Goal: Task Accomplishment & Management: Use online tool/utility

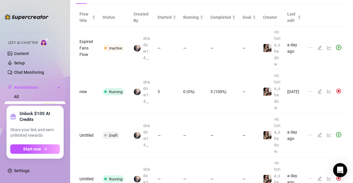
scroll to position [24, 0]
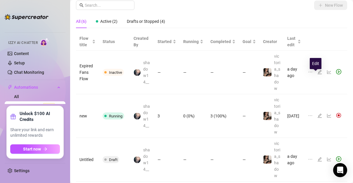
click at [317, 74] on icon "edit" at bounding box center [319, 72] width 5 height 5
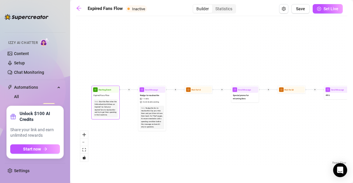
click at [113, 94] on div "Expired Fans Flow" at bounding box center [105, 95] width 27 height 5
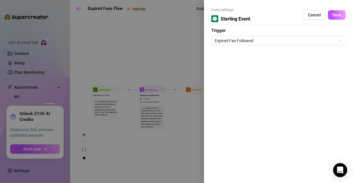
click at [113, 94] on div at bounding box center [176, 91] width 353 height 183
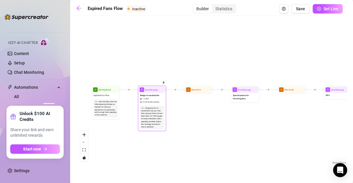
click at [140, 106] on div "Note: Nudge the fan to resubscribe. Say you miss them and you'd love to have th…" at bounding box center [152, 116] width 24 height 23
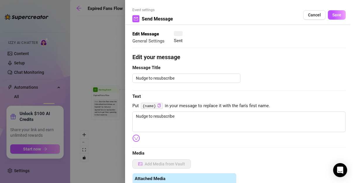
click at [140, 106] on div at bounding box center [176, 91] width 353 height 183
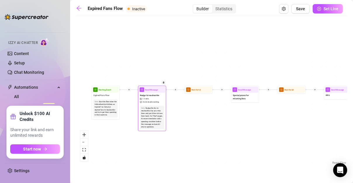
click at [146, 107] on div "Nudge the fan to resubscribe. Say you miss them and you'd love to have them bac…" at bounding box center [152, 117] width 22 height 21
click at [147, 99] on span "1 media" at bounding box center [146, 98] width 6 height 3
type textarea "Nudge to resubscribe"
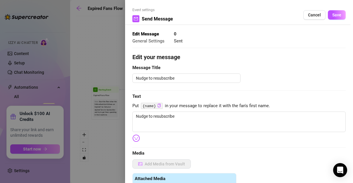
click at [147, 99] on div at bounding box center [176, 91] width 353 height 183
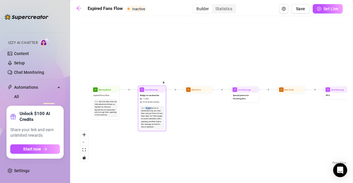
click at [147, 99] on span "1 media" at bounding box center [146, 98] width 6 height 3
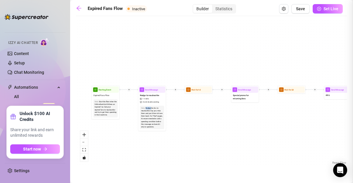
type textarea "Nudge to resubscribe"
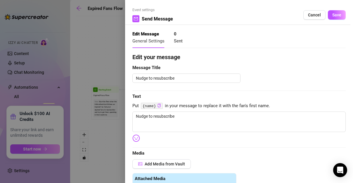
click at [147, 99] on div "Event settings Send Message Cancel Save Edit Message General Settings 0 Sent Ed…" at bounding box center [176, 91] width 353 height 183
click at [96, 39] on div at bounding box center [176, 91] width 353 height 183
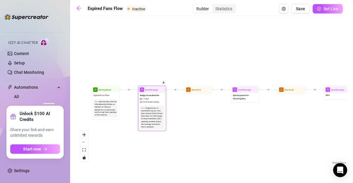
click at [153, 103] on div "Nudge to resubscribe 1 media Avoid double sending" at bounding box center [152, 99] width 27 height 12
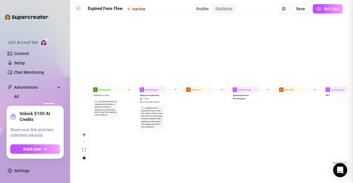
type textarea "Nudge to resubscribe"
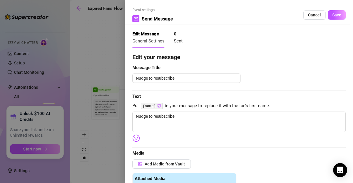
click at [107, 74] on div at bounding box center [176, 91] width 353 height 183
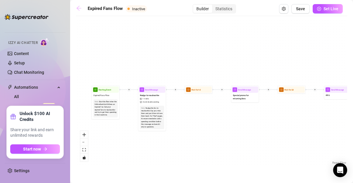
click at [78, 11] on icon "arrow-left" at bounding box center [79, 8] width 6 height 6
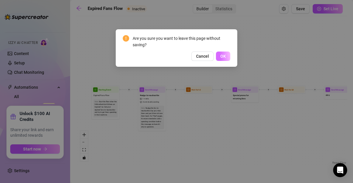
click at [226, 55] on button "OK" at bounding box center [223, 55] width 14 height 9
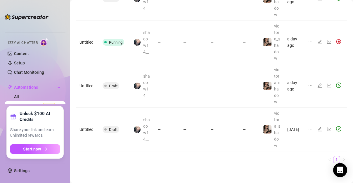
scroll to position [176, 0]
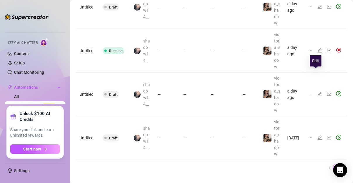
click at [317, 53] on icon "edit" at bounding box center [319, 50] width 5 height 5
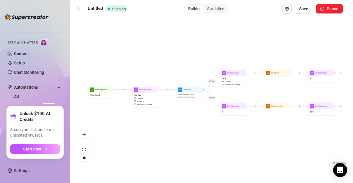
click at [77, 9] on icon "arrow-left" at bounding box center [79, 8] width 5 height 5
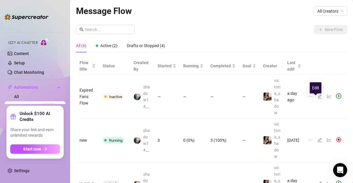
click at [318, 98] on icon "edit" at bounding box center [320, 96] width 4 height 4
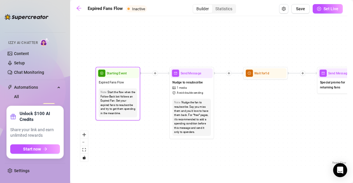
click at [111, 88] on div "Note: Start the flow when the Follow-Back bot follows an Expired Fan. Get your …" at bounding box center [118, 102] width 39 height 29
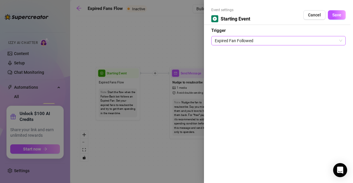
click at [228, 42] on span "Expired Fan Followed" at bounding box center [278, 40] width 127 height 9
click at [188, 51] on div at bounding box center [176, 91] width 353 height 183
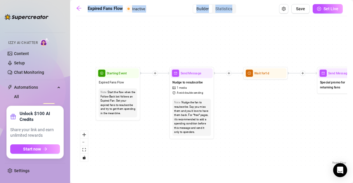
click at [138, 48] on div "If True If False Send Message Send Message Wait for 2d Merge Send Message Follo…" at bounding box center [211, 92] width 271 height 146
click at [150, 65] on div "If True If False Send Message Send Message Wait for 2d Merge Send Message Follo…" at bounding box center [211, 92] width 271 height 146
click at [108, 29] on div "If True If False Send Message Send Message Wait for 2d Merge Send Message Follo…" at bounding box center [211, 92] width 271 height 146
click at [120, 58] on div "If True If False Send Message Send Message Wait for 2d Merge Send Message Follo…" at bounding box center [211, 92] width 271 height 146
click at [82, 11] on link at bounding box center [80, 8] width 9 height 7
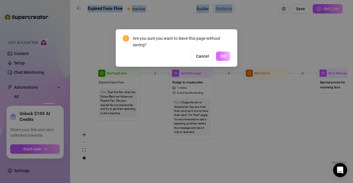
click at [222, 54] on span "OK" at bounding box center [223, 56] width 6 height 5
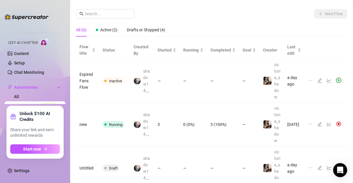
scroll to position [24, 0]
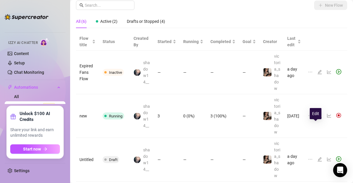
click at [317, 118] on icon "edit" at bounding box center [319, 115] width 5 height 5
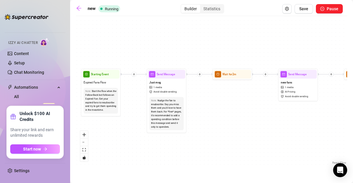
drag, startPoint x: 107, startPoint y: 90, endPoint x: 135, endPoint y: 95, distance: 27.9
click at [135, 95] on div "If True If False Send Message Send Message 1 media AI Pricing Avoid double send…" at bounding box center [211, 92] width 271 height 146
click at [173, 105] on div "Nudge the fan to resubscribe. Say you miss them and you'd love to have them bac…" at bounding box center [166, 113] width 31 height 30
click at [167, 91] on span "Avoid double sending" at bounding box center [164, 92] width 23 height 4
type textarea "welcome to my channel i have much content for all tastes just message me but i …"
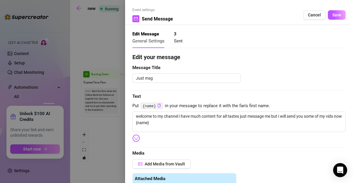
click at [177, 31] on div "3 Sent" at bounding box center [178, 38] width 9 height 14
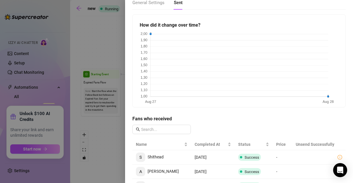
scroll to position [71, 0]
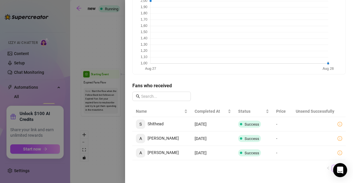
click at [99, 79] on div at bounding box center [176, 91] width 353 height 183
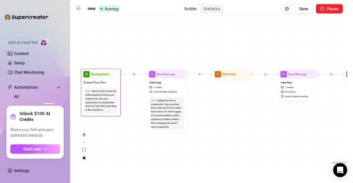
click at [117, 86] on div "Expired Fans Flow" at bounding box center [100, 83] width 37 height 8
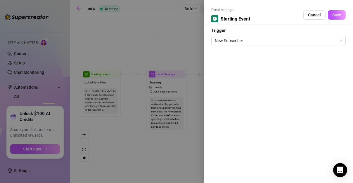
click at [117, 86] on div at bounding box center [176, 91] width 353 height 183
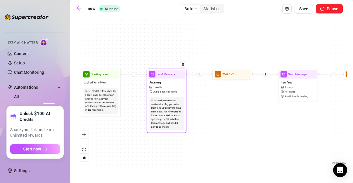
click at [180, 93] on div "Just msg 1 media Avoid double sending" at bounding box center [166, 87] width 37 height 17
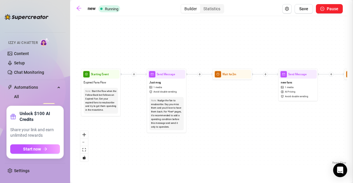
type textarea "welcome to my channel i have much content for all tastes just message me but i …"
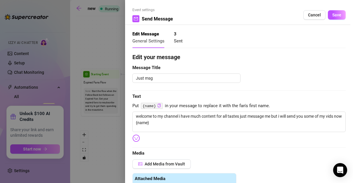
click at [118, 89] on div at bounding box center [176, 91] width 353 height 183
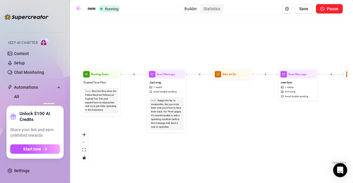
click at [75, 6] on main "new Running Builder Statistics Save Pause If True If False Send Message Send Me…" at bounding box center [211, 91] width 283 height 183
click at [79, 8] on icon "arrow-left" at bounding box center [79, 8] width 5 height 5
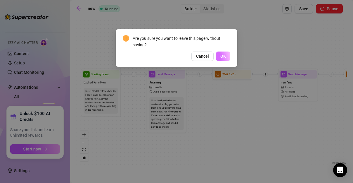
click at [228, 60] on button "OK" at bounding box center [223, 55] width 14 height 9
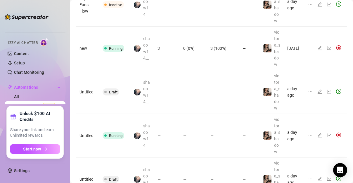
scroll to position [122, 0]
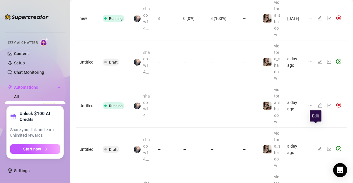
click at [317, 107] on icon "edit" at bounding box center [319, 105] width 5 height 5
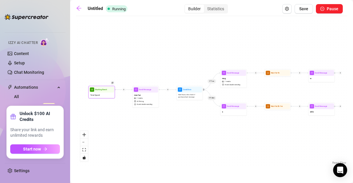
click at [95, 92] on div "Total Spend" at bounding box center [101, 94] width 25 height 5
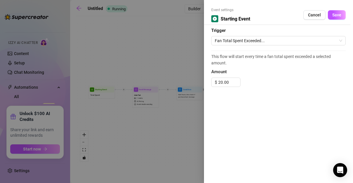
click at [117, 98] on div at bounding box center [176, 91] width 353 height 183
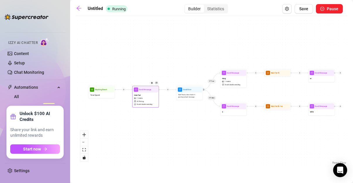
click at [136, 99] on div "1 media" at bounding box center [138, 98] width 8 height 3
type textarea "👏 Σε ευχαριστούμε πολύ για την υποστήριξή σου! Επειδή έχεις ξοδέψει πάνω από 20…"
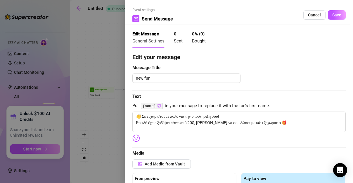
click at [94, 38] on div at bounding box center [176, 91] width 353 height 183
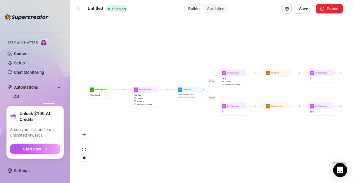
click at [84, 8] on link at bounding box center [80, 8] width 9 height 7
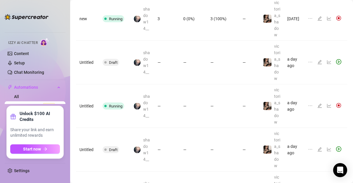
scroll to position [122, 0]
click at [318, 64] on icon "edit" at bounding box center [320, 62] width 4 height 4
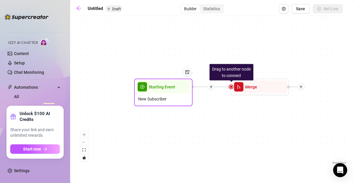
click at [163, 100] on span "New Subscriber" at bounding box center [152, 99] width 28 height 6
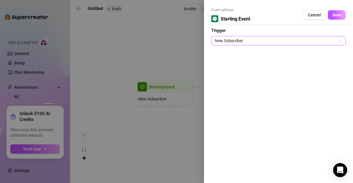
click at [232, 41] on span "New Subscriber" at bounding box center [278, 40] width 127 height 9
click at [148, 52] on div at bounding box center [176, 91] width 353 height 183
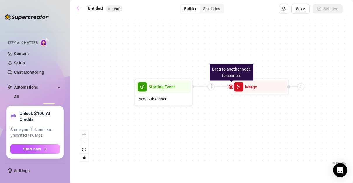
click at [76, 9] on icon "arrow-left" at bounding box center [79, 8] width 6 height 6
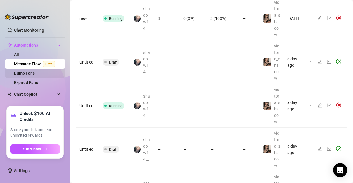
scroll to position [44, 0]
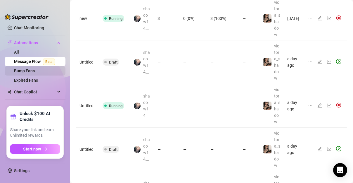
click at [35, 70] on link "Bump Fans" at bounding box center [24, 70] width 21 height 5
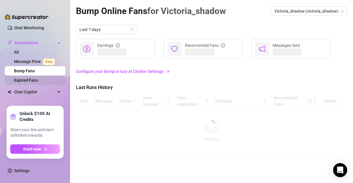
click at [38, 79] on link "Expired Fans" at bounding box center [26, 80] width 24 height 5
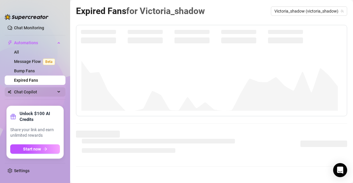
click at [38, 92] on span "Chat Copilot" at bounding box center [34, 91] width 41 height 9
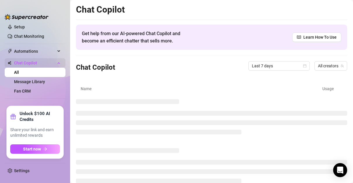
scroll to position [35, 0]
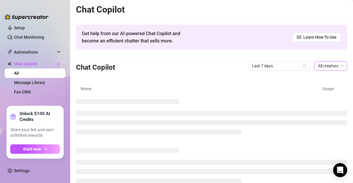
click at [328, 66] on span "All creators" at bounding box center [331, 65] width 26 height 9
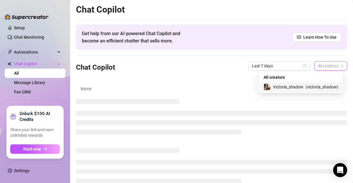
click at [292, 88] on span "Victoria_shadow" at bounding box center [288, 87] width 30 height 6
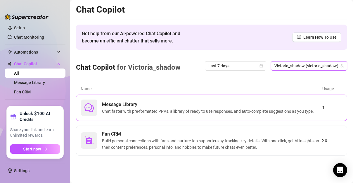
click at [243, 108] on span "Chat faster with pre-formatted PPVs, a library of ready to use responses, and a…" at bounding box center [209, 111] width 214 height 6
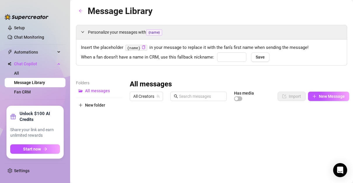
type input "babe"
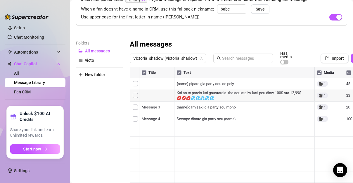
scroll to position [48, 0]
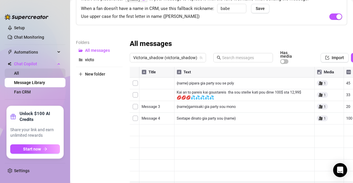
click at [19, 71] on link "All" at bounding box center [16, 73] width 5 height 5
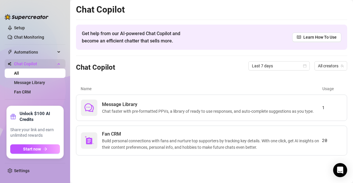
click at [46, 66] on span "Chat Copilot" at bounding box center [34, 63] width 41 height 9
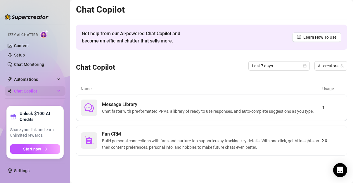
scroll to position [7, 0]
click at [178, 108] on span "Chat faster with pre-formatted PPVs, a library of ready to use responses, and a…" at bounding box center [209, 111] width 214 height 6
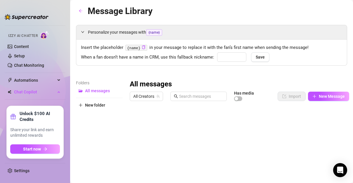
type input "babe"
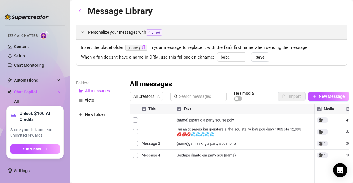
click at [124, 30] on span "Personalize your messages with {name}" at bounding box center [215, 32] width 254 height 7
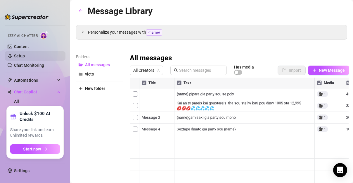
click at [18, 53] on link "Setup" at bounding box center [19, 55] width 11 height 5
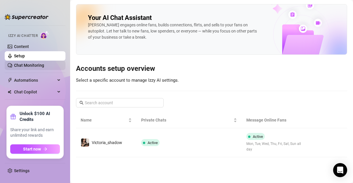
click at [41, 66] on link "Chat Monitoring" at bounding box center [29, 65] width 30 height 5
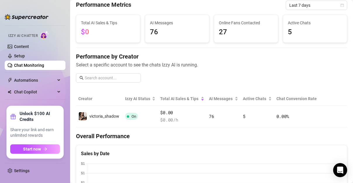
scroll to position [48, 0]
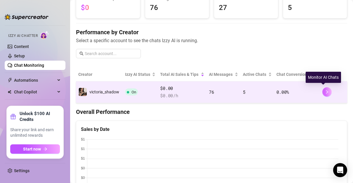
click at [325, 90] on icon "right" at bounding box center [327, 92] width 4 height 4
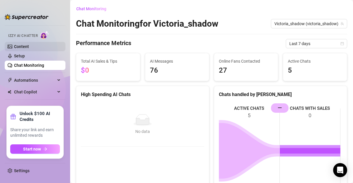
click at [25, 48] on link "Content" at bounding box center [21, 46] width 15 height 5
